Goal: Task Accomplishment & Management: Complete application form

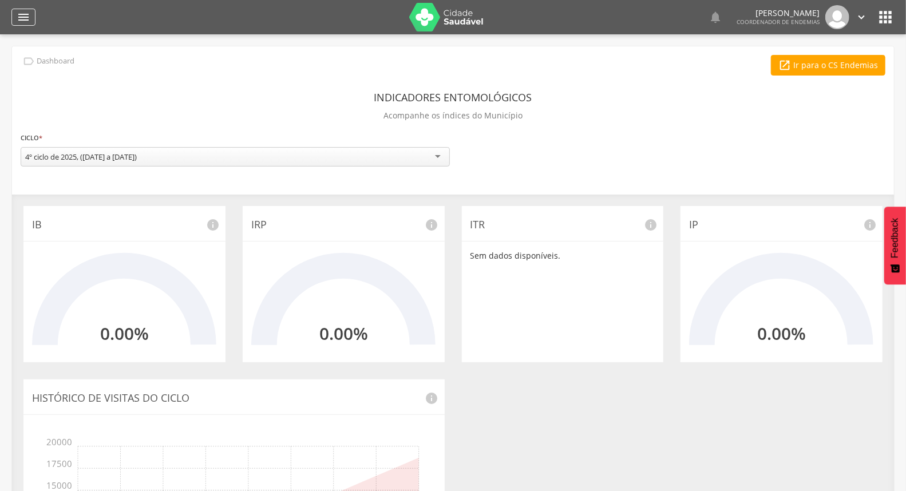
click at [21, 15] on icon "" at bounding box center [24, 17] width 14 height 14
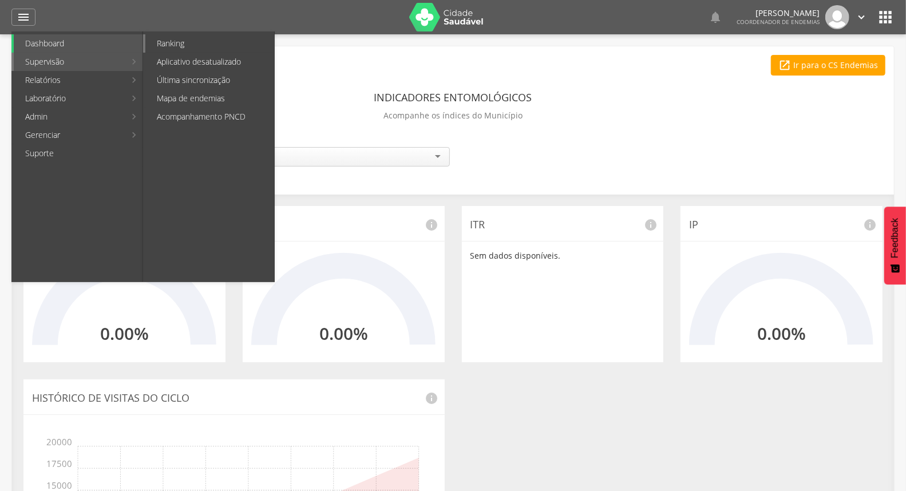
click at [181, 43] on link "Ranking" at bounding box center [209, 43] width 129 height 18
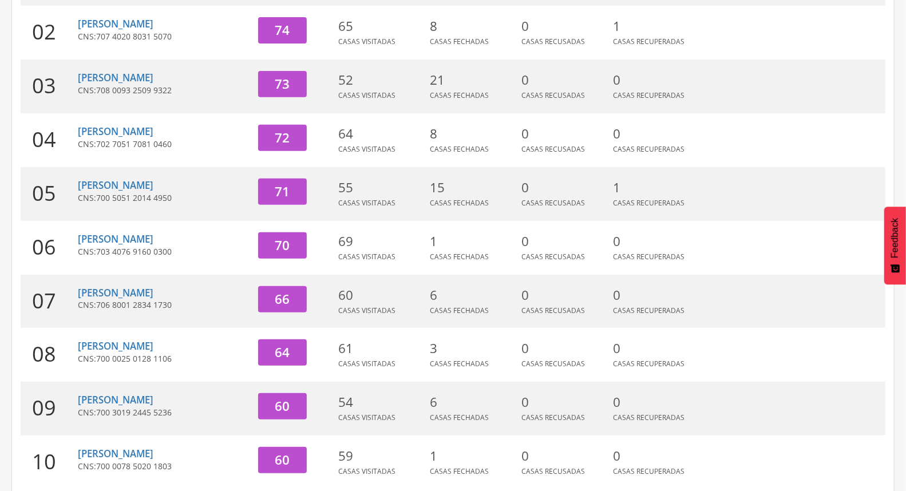
scroll to position [303, 0]
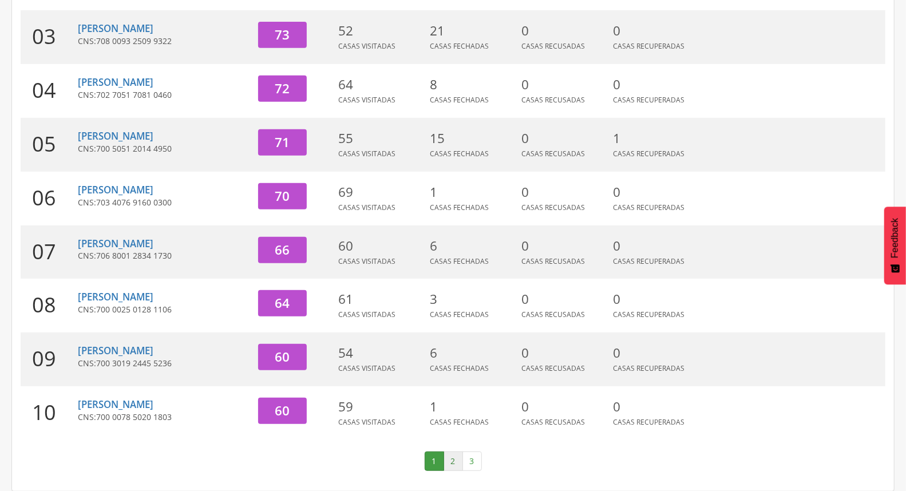
click at [454, 455] on link "2" at bounding box center [453, 461] width 19 height 19
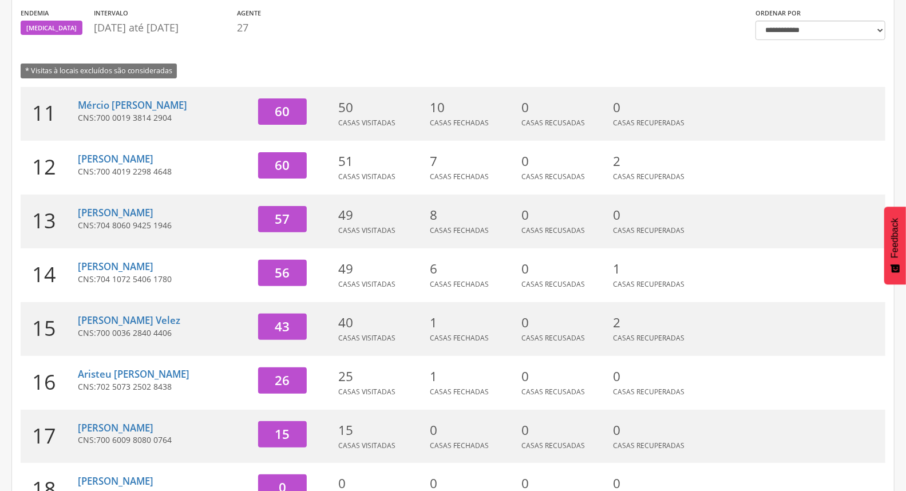
scroll to position [112, 0]
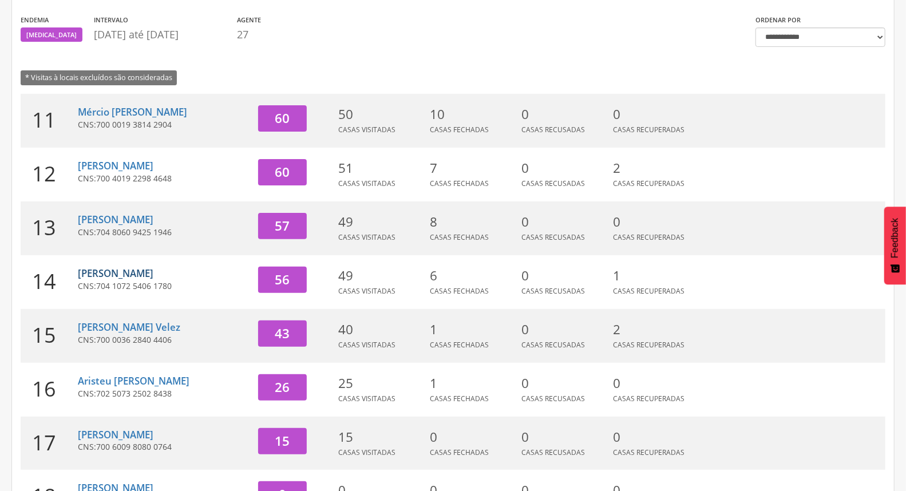
click at [121, 275] on link "[PERSON_NAME]" at bounding box center [116, 273] width 76 height 13
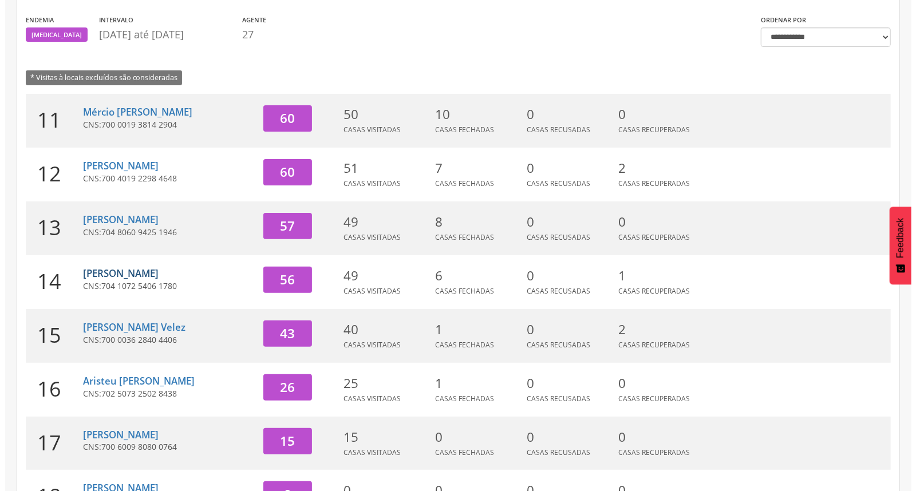
scroll to position [34, 0]
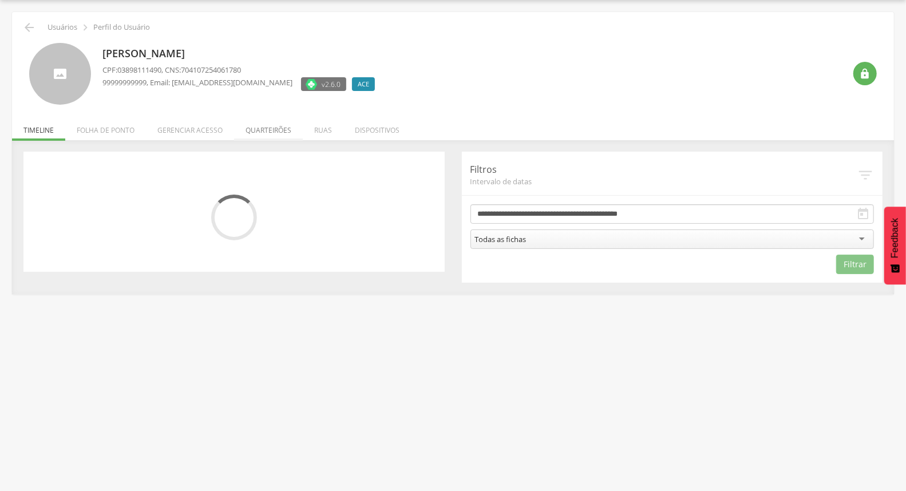
click at [255, 128] on li "Quarteirões" at bounding box center [268, 127] width 69 height 27
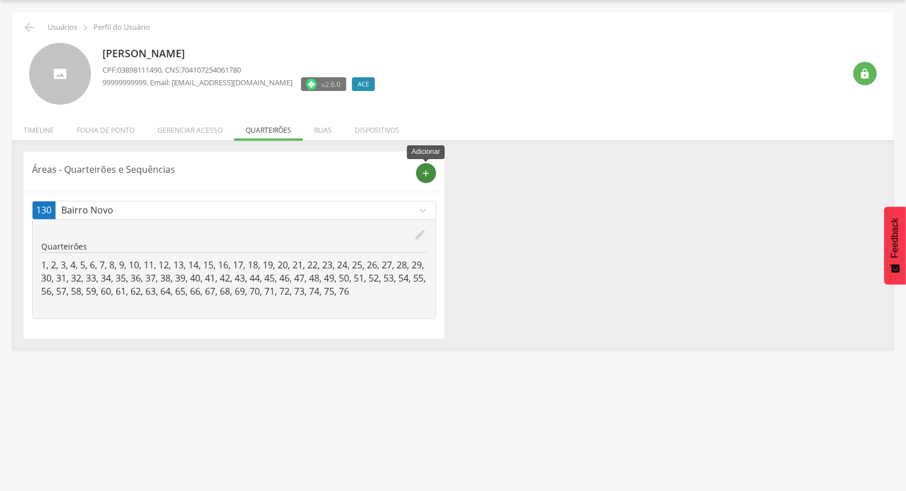
click at [426, 177] on icon "add" at bounding box center [426, 173] width 10 height 10
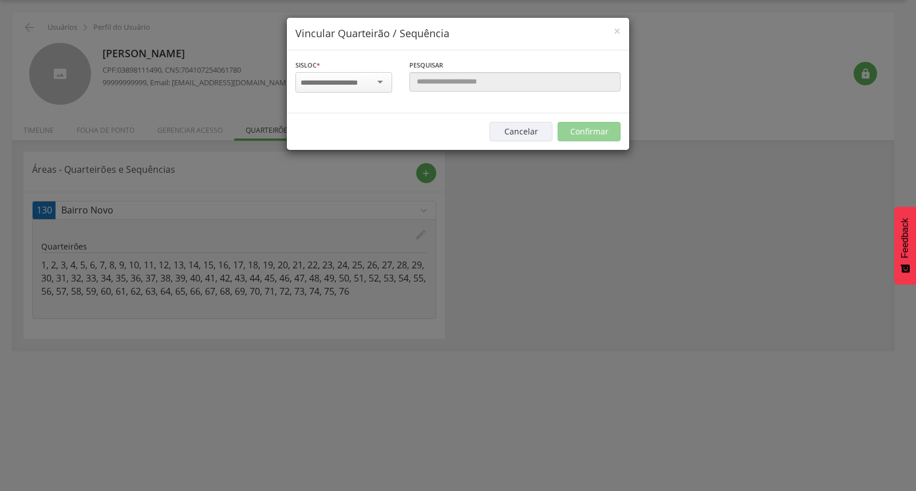
click at [363, 74] on div at bounding box center [343, 82] width 97 height 21
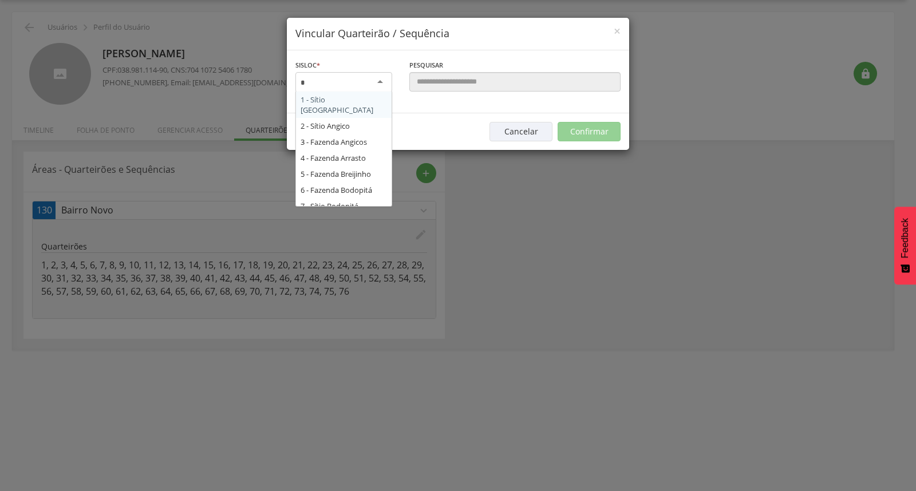
type input "**"
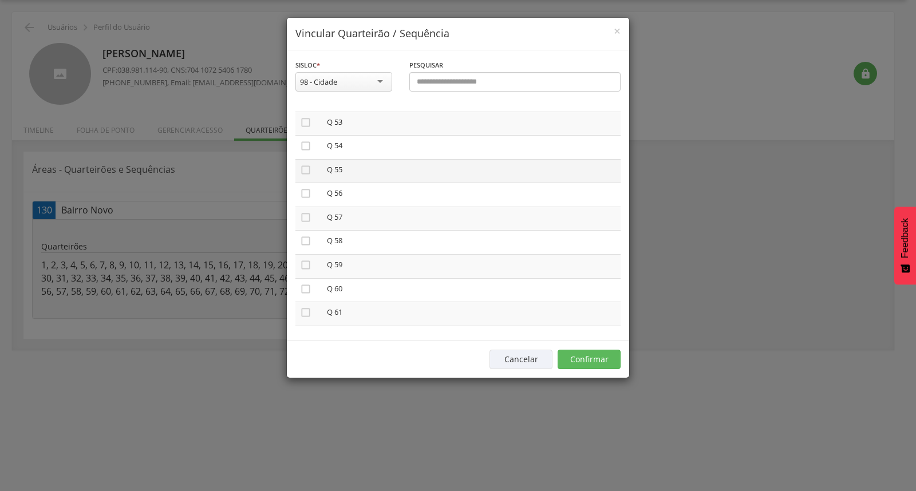
scroll to position [1272, 0]
click at [305, 213] on icon "" at bounding box center [305, 218] width 11 height 11
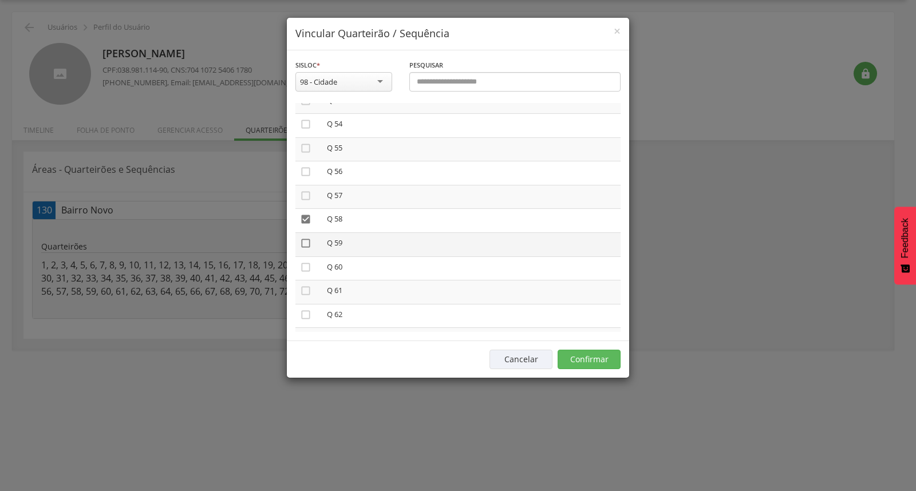
click at [307, 238] on icon "" at bounding box center [305, 243] width 11 height 11
click at [307, 262] on icon "" at bounding box center [305, 267] width 11 height 11
click at [301, 285] on icon "" at bounding box center [305, 290] width 11 height 11
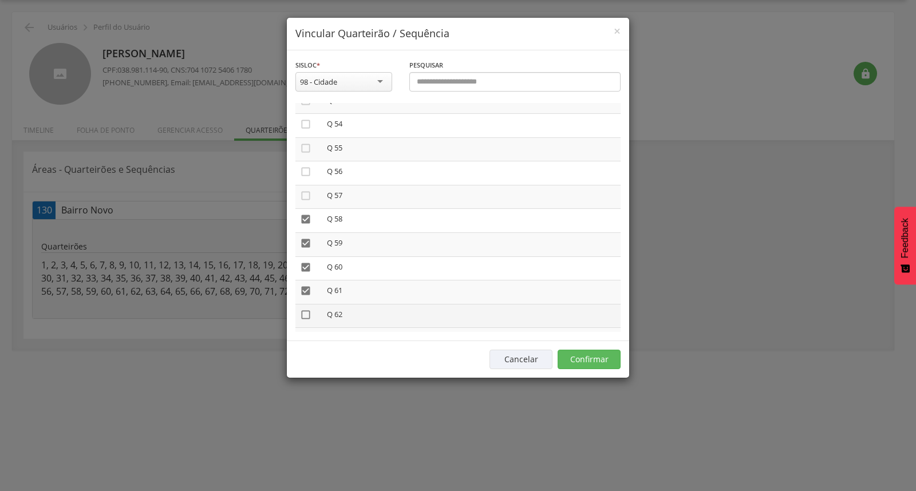
click at [304, 309] on icon "" at bounding box center [305, 314] width 11 height 11
drag, startPoint x: 303, startPoint y: 327, endPoint x: 312, endPoint y: 317, distance: 14.2
click at [304, 333] on icon "" at bounding box center [305, 338] width 11 height 11
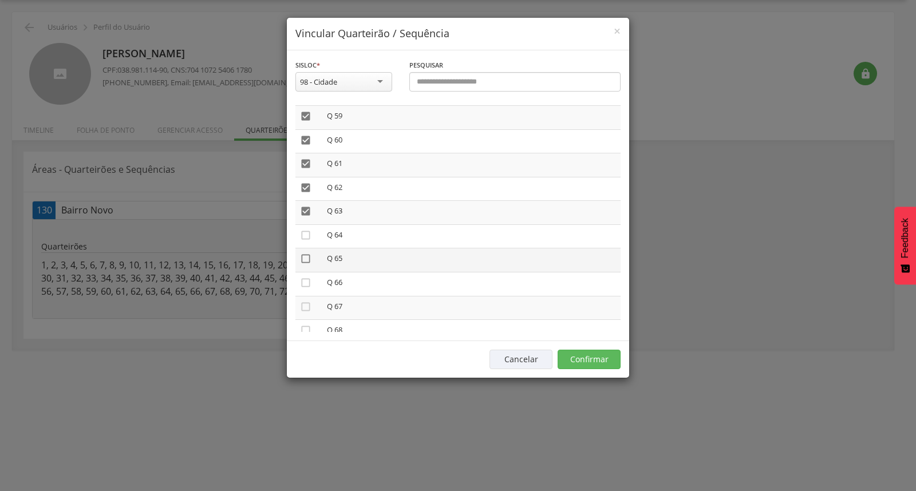
drag, startPoint x: 309, startPoint y: 220, endPoint x: 305, endPoint y: 245, distance: 24.9
click at [308, 230] on icon "" at bounding box center [305, 235] width 11 height 11
click at [305, 253] on icon "" at bounding box center [305, 258] width 11 height 11
click at [303, 277] on icon "" at bounding box center [305, 282] width 11 height 11
click at [305, 301] on icon "" at bounding box center [305, 306] width 11 height 11
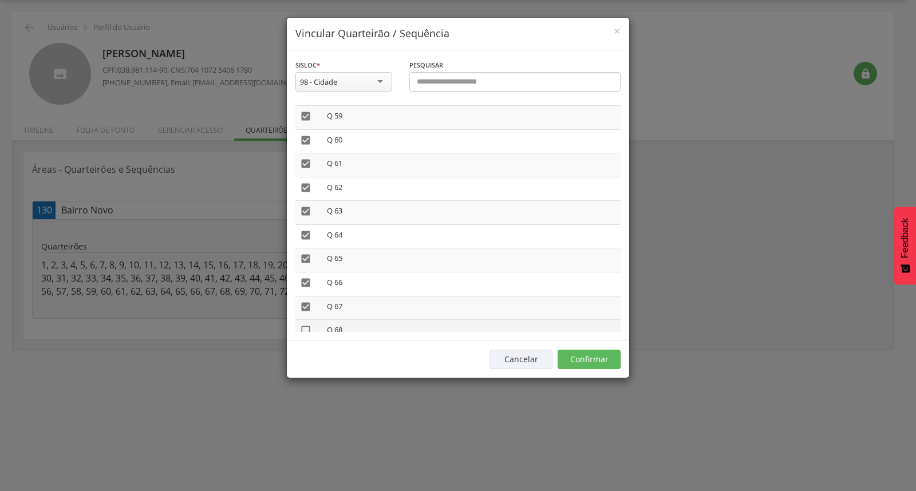
click at [303, 325] on icon "" at bounding box center [305, 330] width 11 height 11
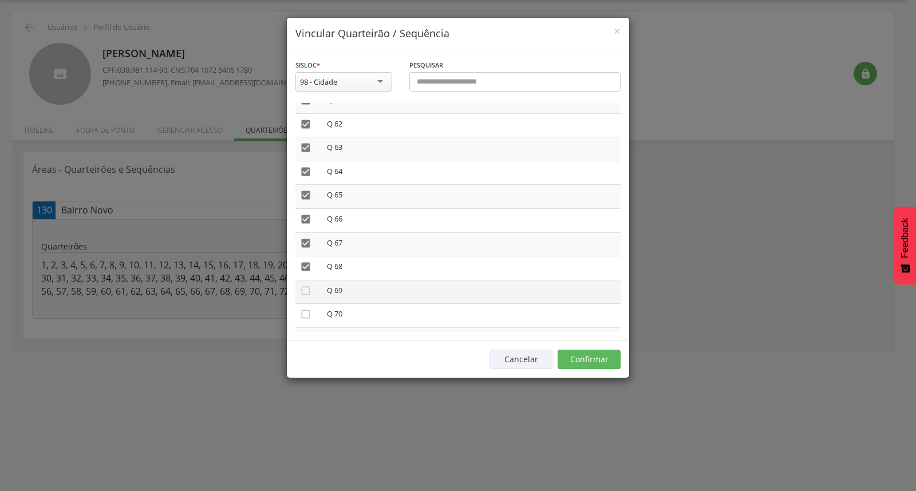
click at [307, 283] on td "" at bounding box center [308, 292] width 27 height 24
click at [305, 285] on icon "" at bounding box center [305, 290] width 11 height 11
click at [303, 308] on icon "" at bounding box center [305, 313] width 11 height 11
drag, startPoint x: 307, startPoint y: 319, endPoint x: 308, endPoint y: 310, distance: 9.2
click at [304, 333] on icon "" at bounding box center [305, 338] width 11 height 11
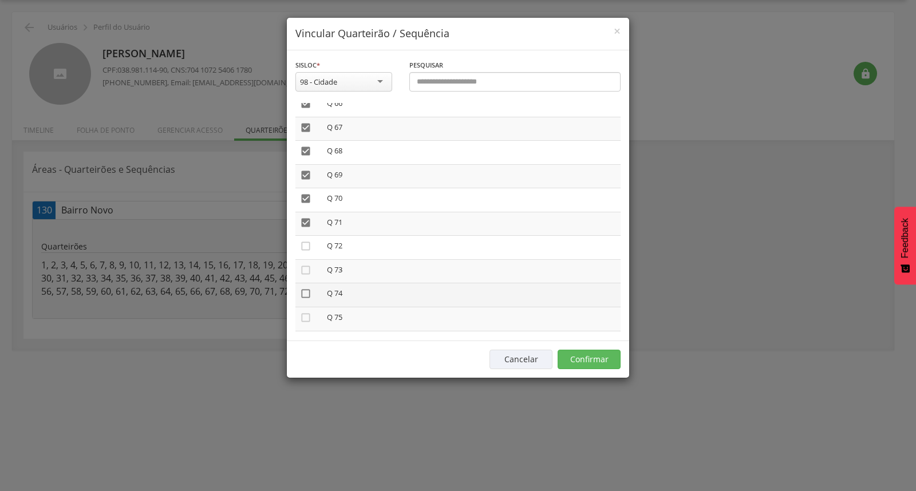
scroll to position [1589, 0]
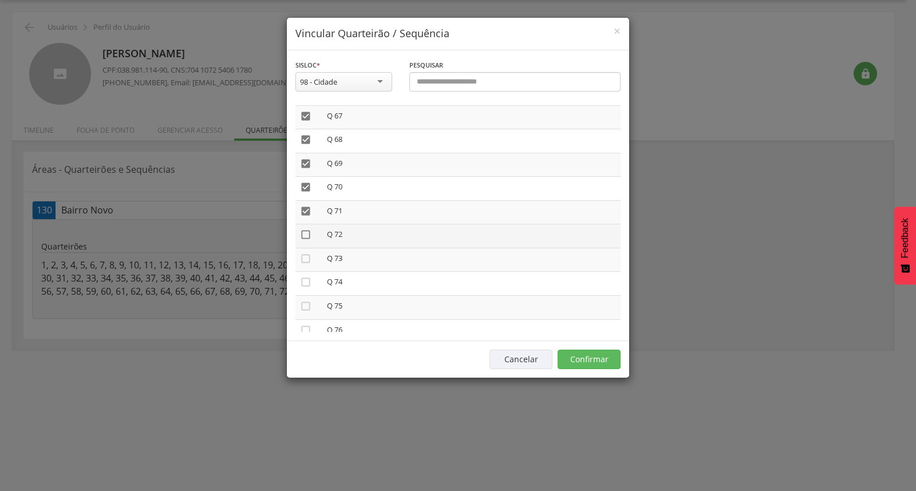
click at [304, 229] on icon "" at bounding box center [305, 234] width 11 height 11
click at [307, 253] on icon "" at bounding box center [305, 258] width 11 height 11
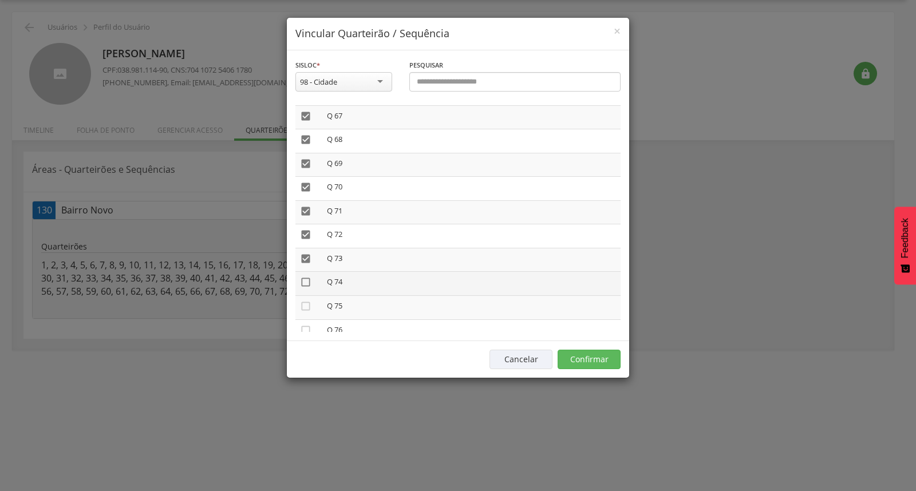
click at [305, 276] on icon "" at bounding box center [305, 281] width 11 height 11
click at [304, 300] on icon "" at bounding box center [305, 305] width 11 height 11
click at [307, 325] on icon "" at bounding box center [305, 330] width 11 height 11
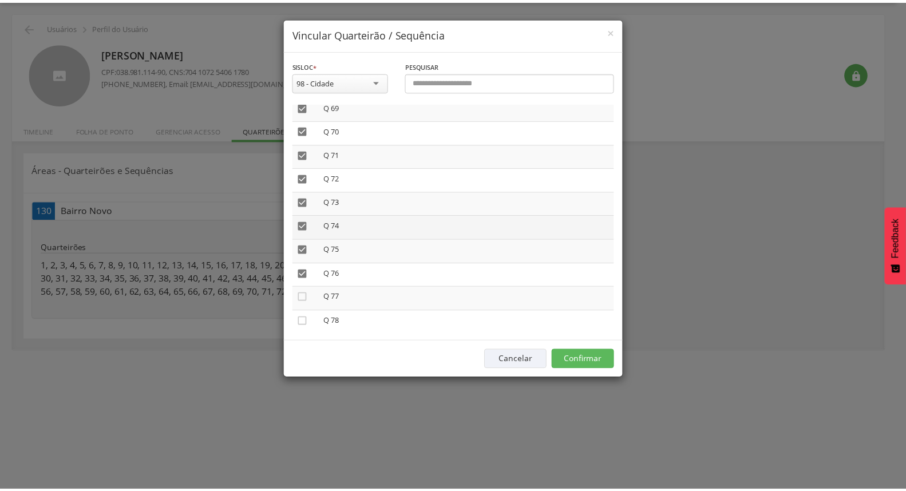
scroll to position [1717, 0]
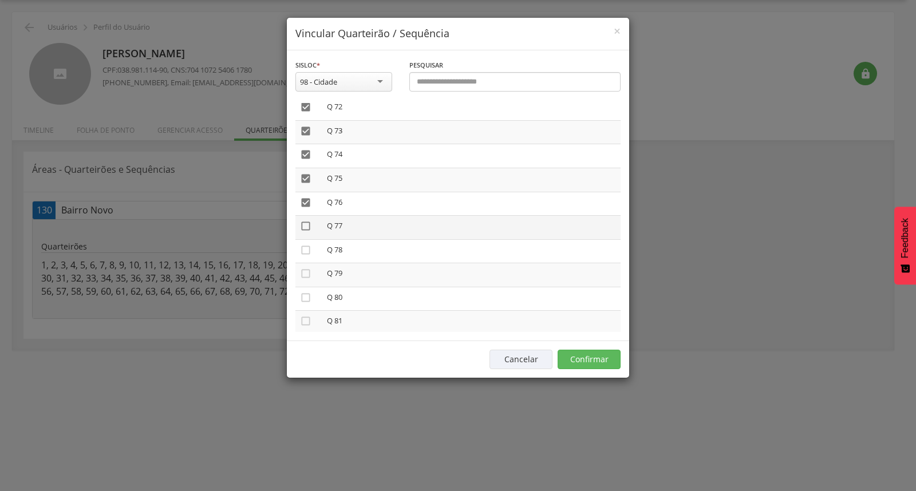
click at [303, 220] on icon "" at bounding box center [305, 225] width 11 height 11
click at [306, 244] on icon "" at bounding box center [305, 249] width 11 height 11
drag, startPoint x: 301, startPoint y: 255, endPoint x: 338, endPoint y: 255, distance: 37.2
click at [301, 268] on icon "" at bounding box center [305, 273] width 11 height 11
click at [588, 355] on button "Confirmar" at bounding box center [588, 359] width 63 height 19
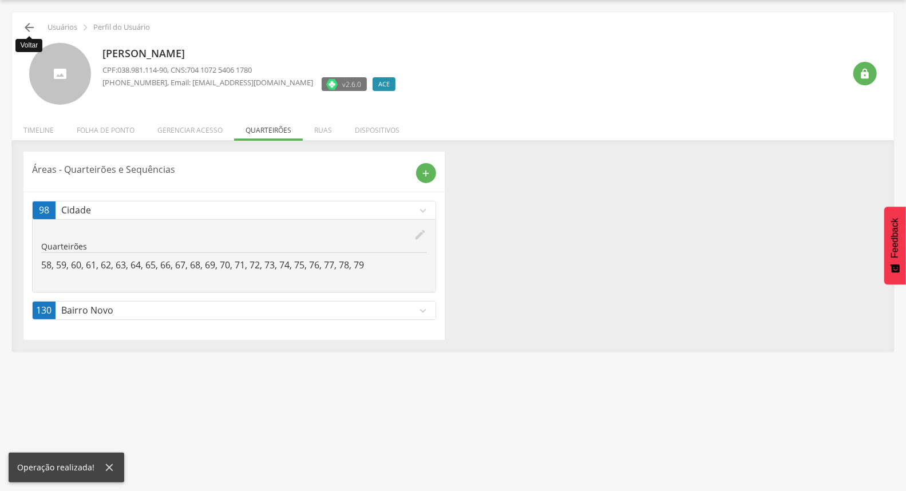
click at [29, 30] on icon "" at bounding box center [29, 28] width 14 height 14
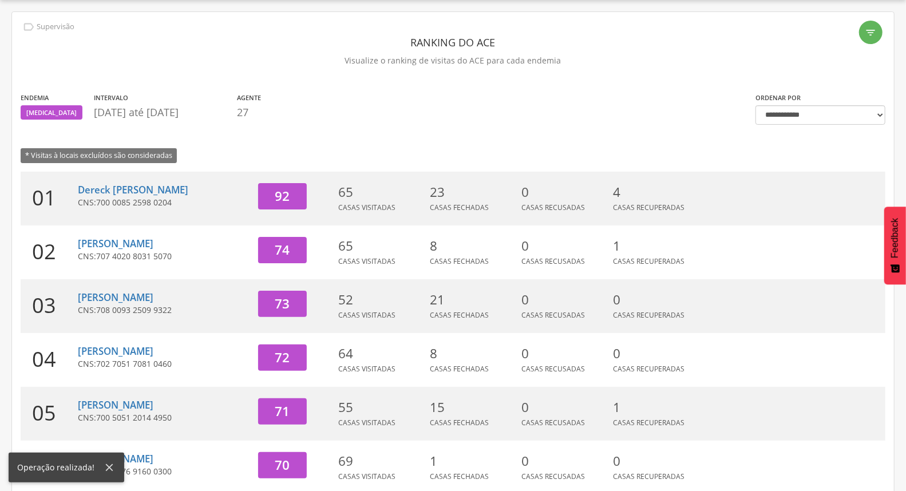
scroll to position [288, 0]
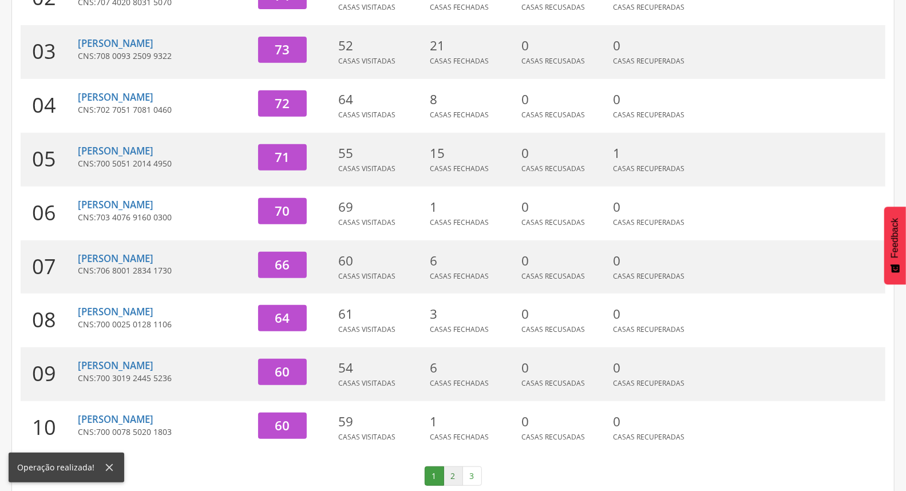
click at [455, 470] on link "2" at bounding box center [453, 475] width 19 height 19
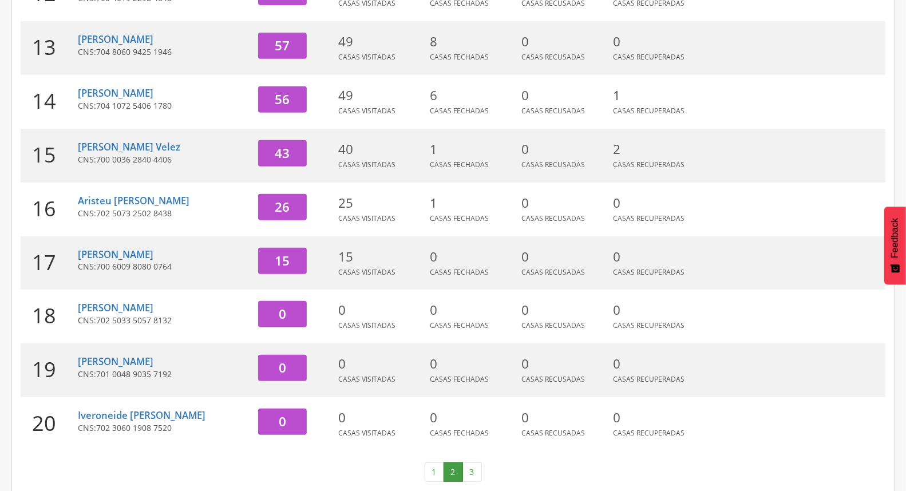
scroll to position [303, 0]
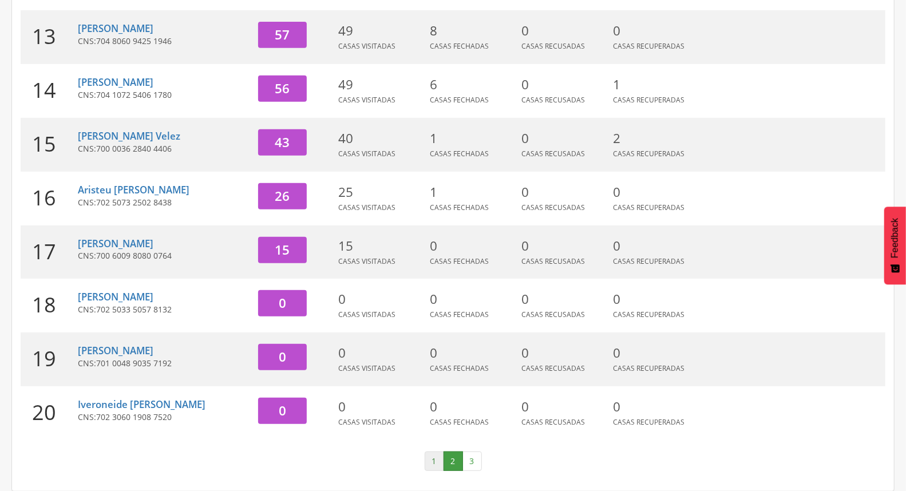
click at [436, 461] on link "1" at bounding box center [434, 461] width 19 height 19
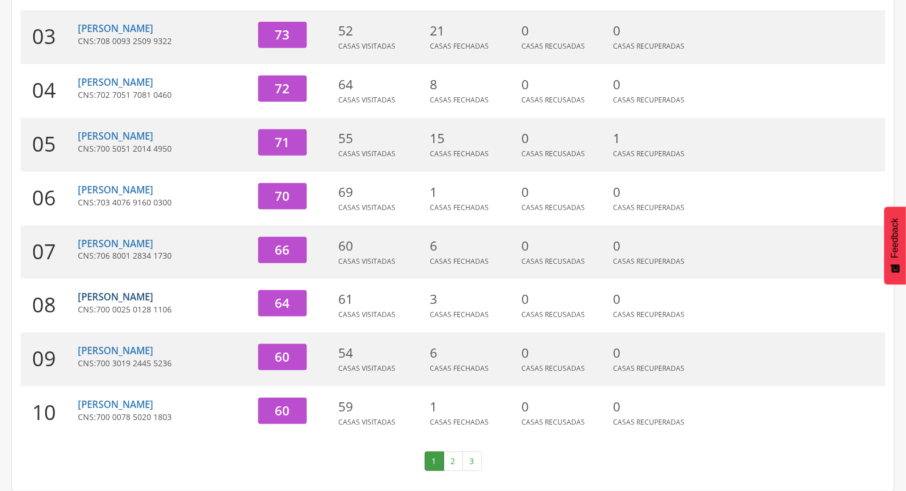
click at [100, 298] on link "[PERSON_NAME]" at bounding box center [116, 296] width 76 height 13
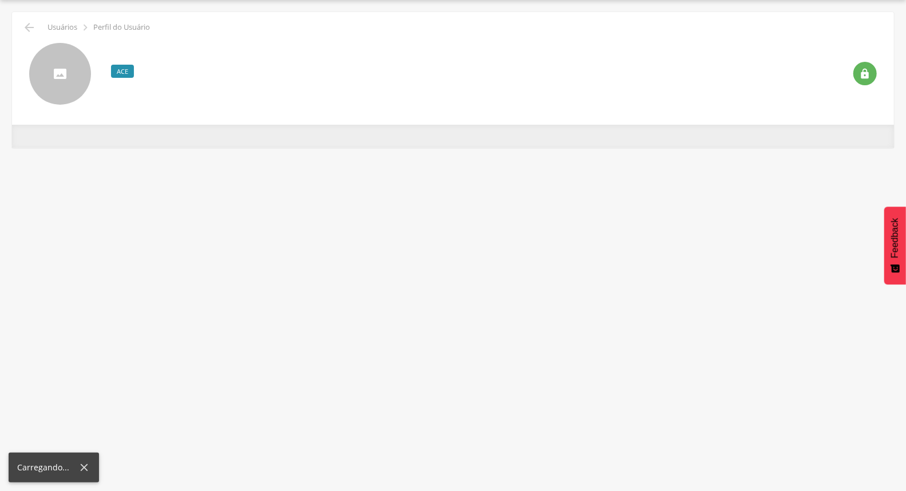
scroll to position [34, 0]
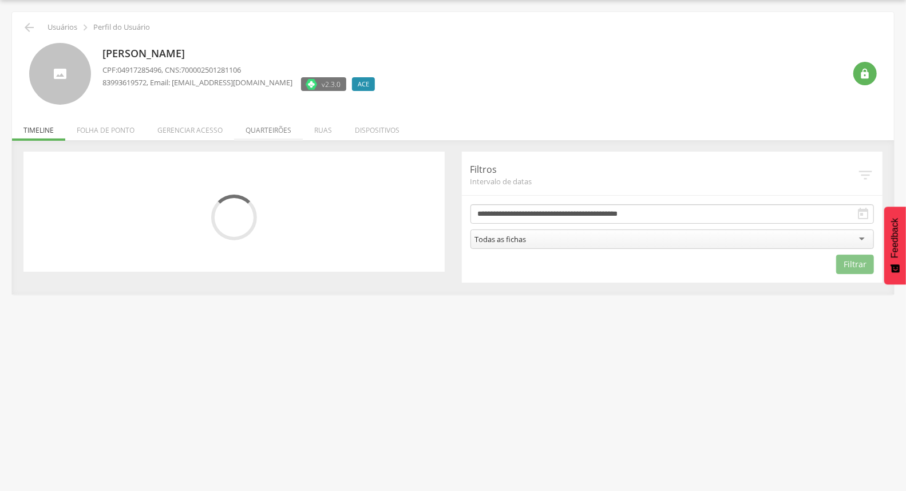
drag, startPoint x: 287, startPoint y: 142, endPoint x: 276, endPoint y: 132, distance: 14.6
click at [283, 140] on div "**********" at bounding box center [453, 217] width 882 height 154
click at [276, 129] on li "Quarteirões" at bounding box center [268, 127] width 69 height 27
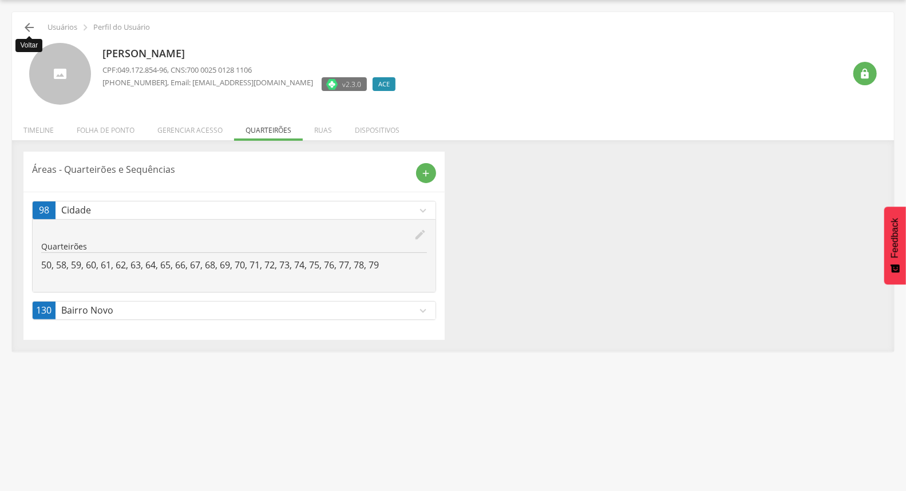
click at [30, 26] on icon "" at bounding box center [29, 28] width 14 height 14
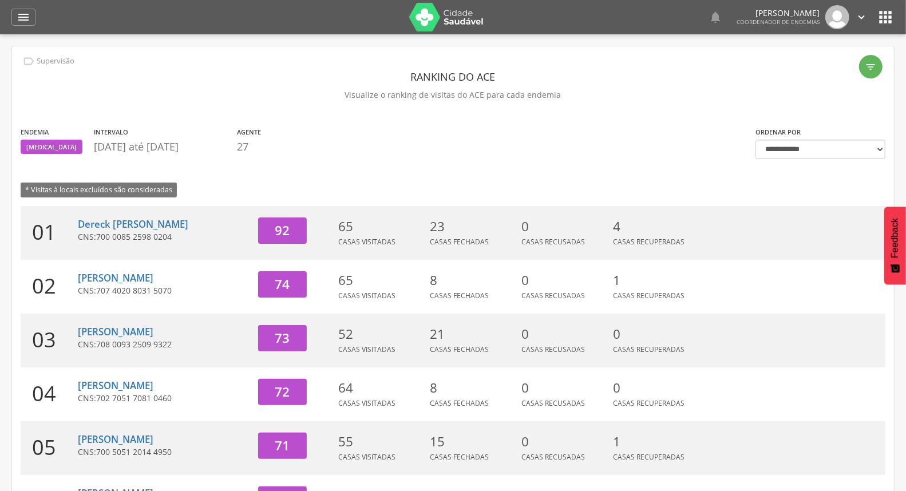
click at [430, 143] on section "Endemia [MEDICAL_DATA] Intervalo [DATE] até [DATE] Agente 27" at bounding box center [380, 143] width 718 height 34
